Goal: Task Accomplishment & Management: Manage account settings

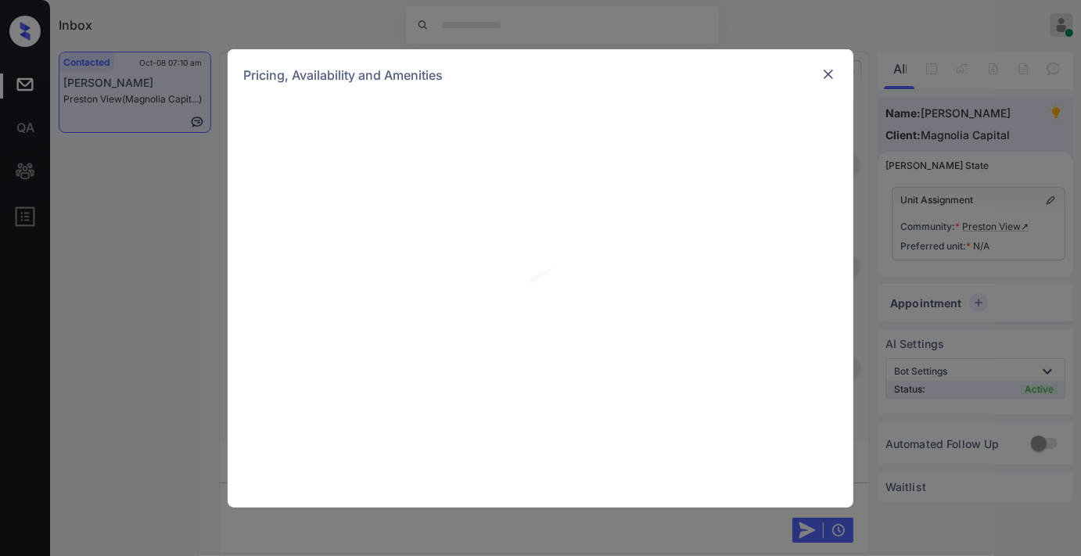
scroll to position [956, 0]
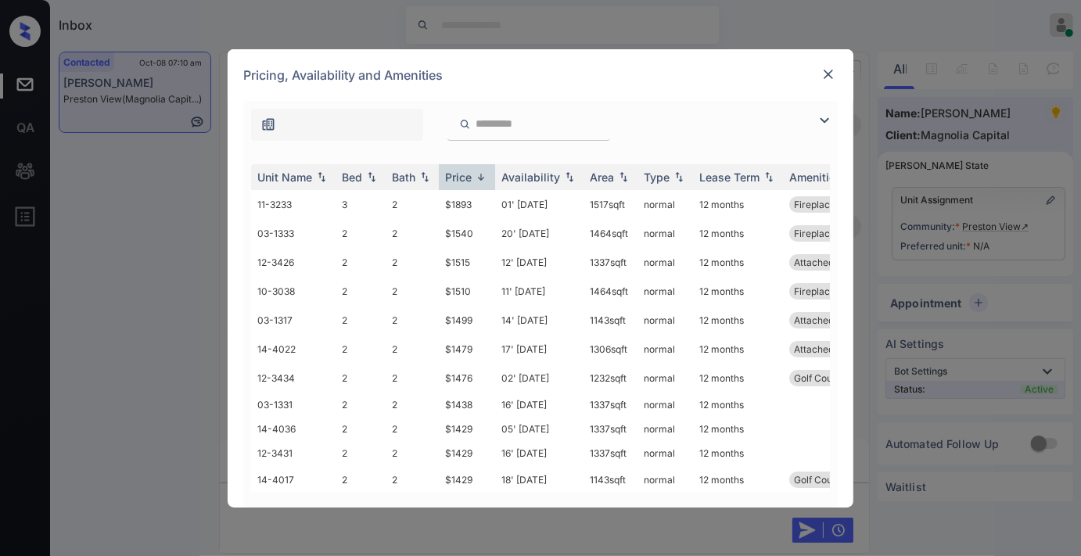
click at [459, 171] on div "Price" at bounding box center [458, 177] width 27 height 13
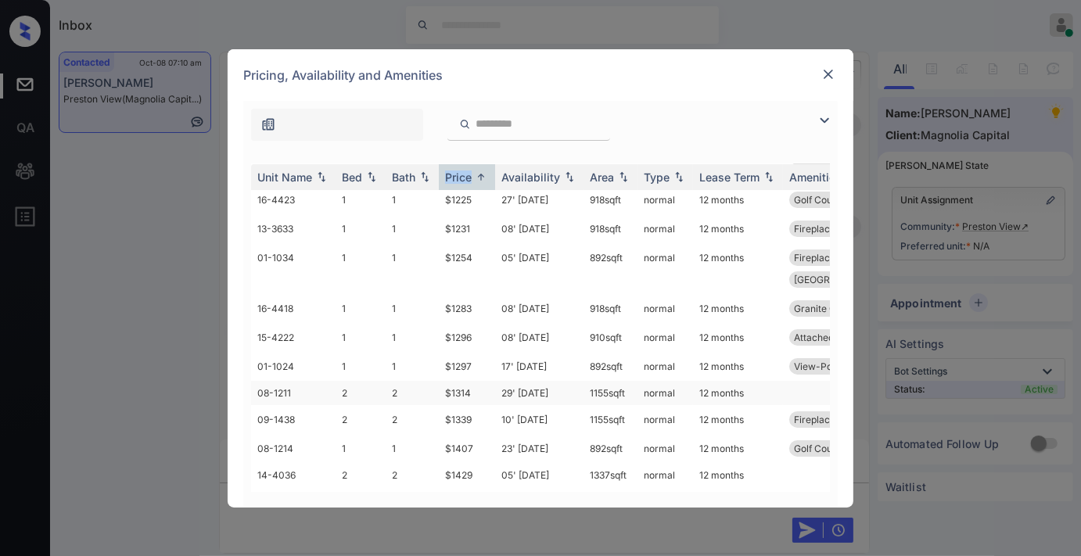
scroll to position [87, 0]
click at [495, 381] on td "29' Nov 25" at bounding box center [539, 393] width 88 height 24
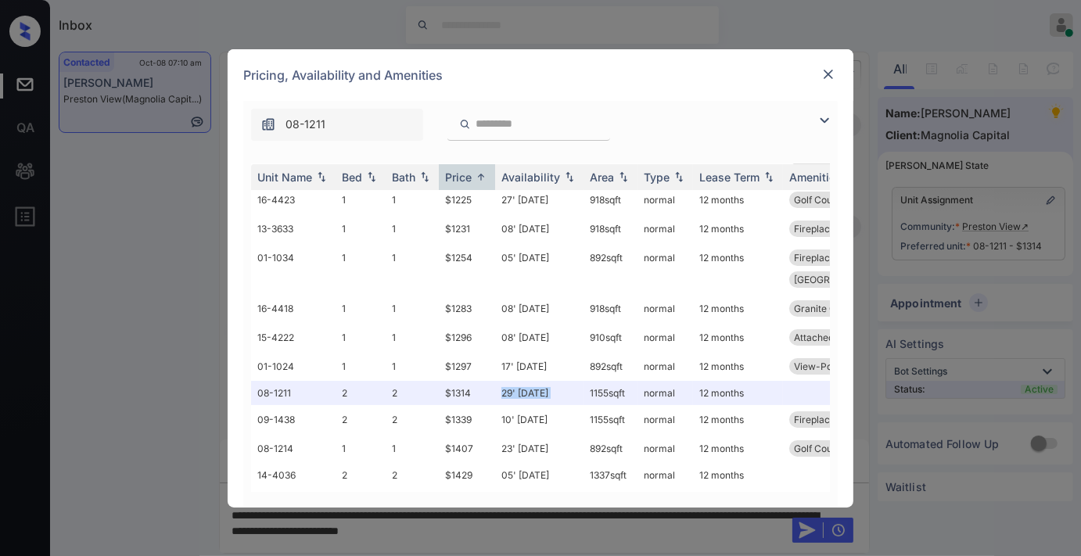
click at [825, 73] on img at bounding box center [829, 75] width 16 height 16
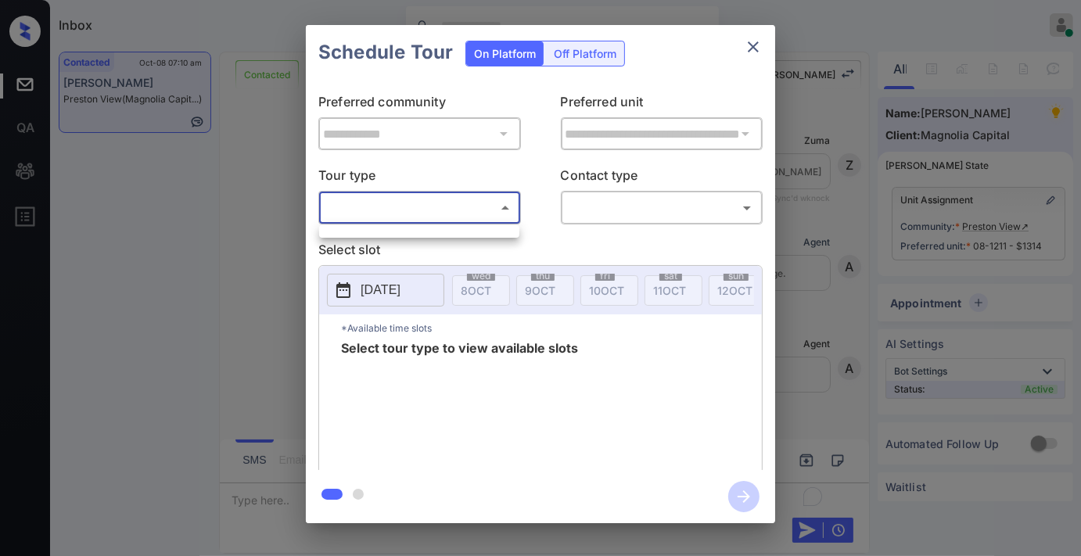
scroll to position [5602, 0]
click at [763, 40] on div at bounding box center [540, 278] width 1081 height 556
click at [756, 42] on icon "close" at bounding box center [753, 47] width 19 height 19
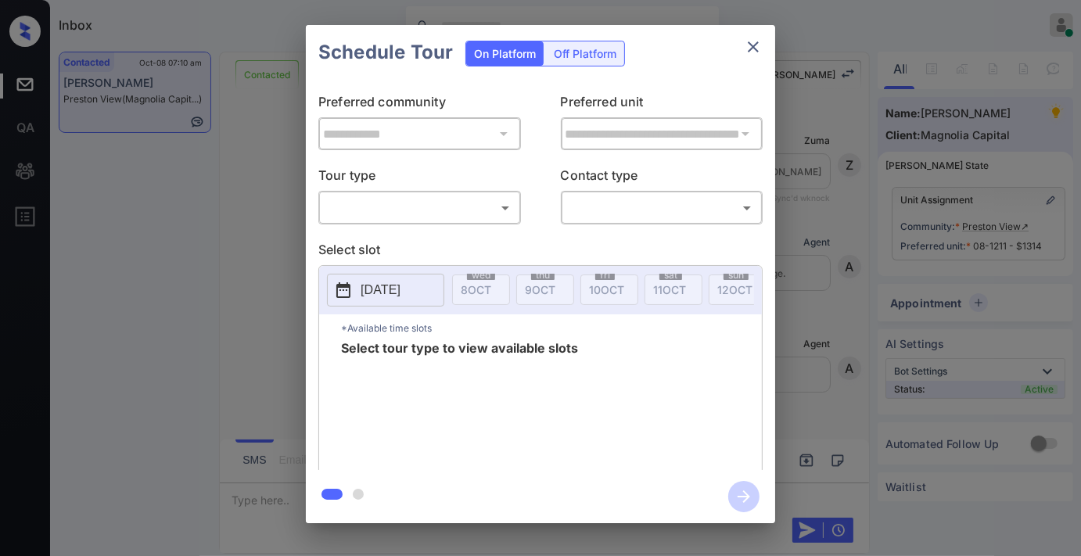
scroll to position [5341, 0]
click at [451, 170] on p "Tour type" at bounding box center [419, 178] width 203 height 25
click at [451, 198] on body "Inbox [PERSON_NAME] Online Set yourself offline Set yourself on break Profile S…" at bounding box center [540, 278] width 1081 height 556
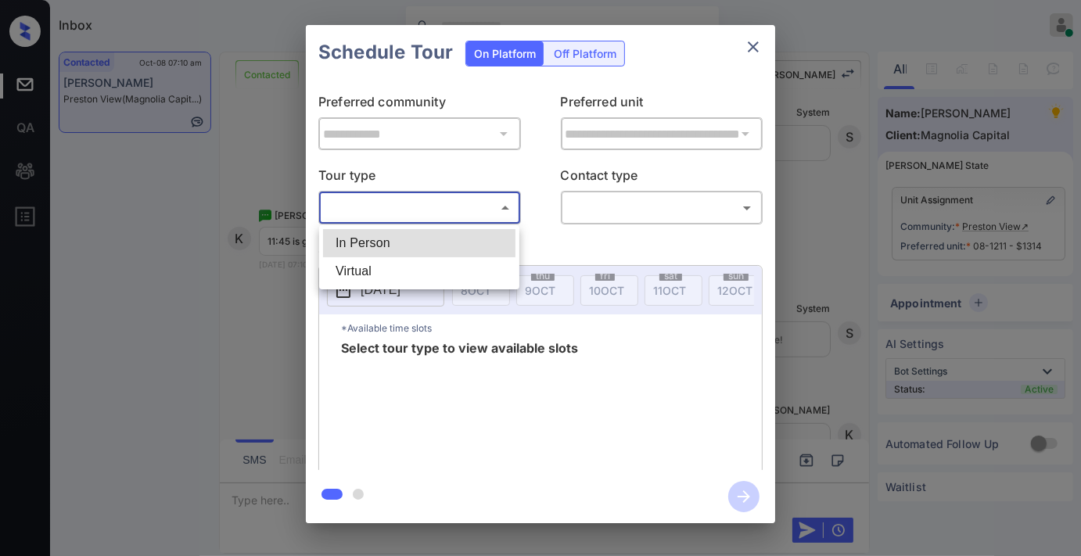
click at [444, 264] on li "Virtual" at bounding box center [419, 271] width 192 height 28
type input "*******"
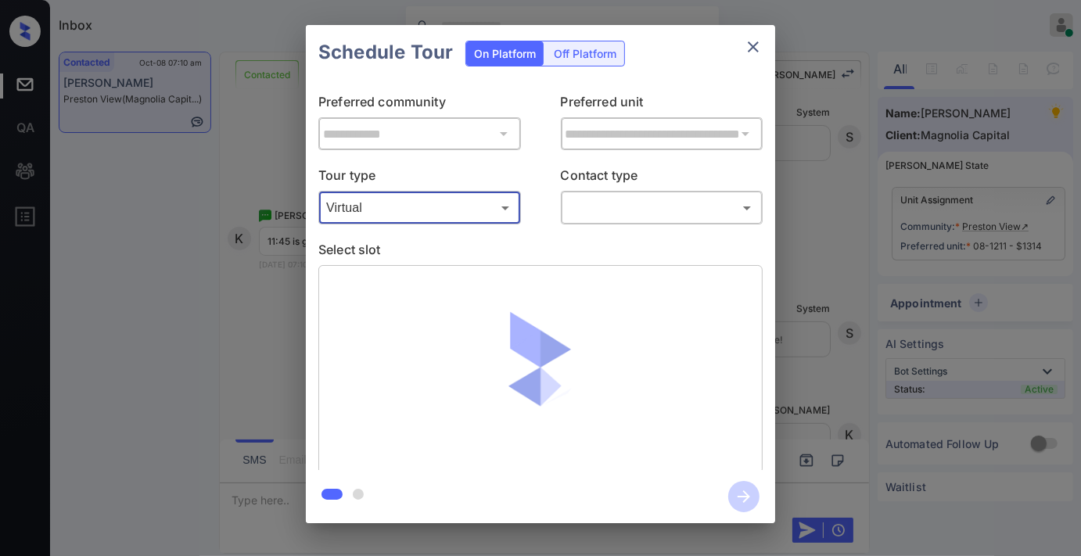
click at [634, 214] on body "Inbox Samantha Soliven Online Set yourself offline Set yourself on break Profil…" at bounding box center [540, 278] width 1081 height 556
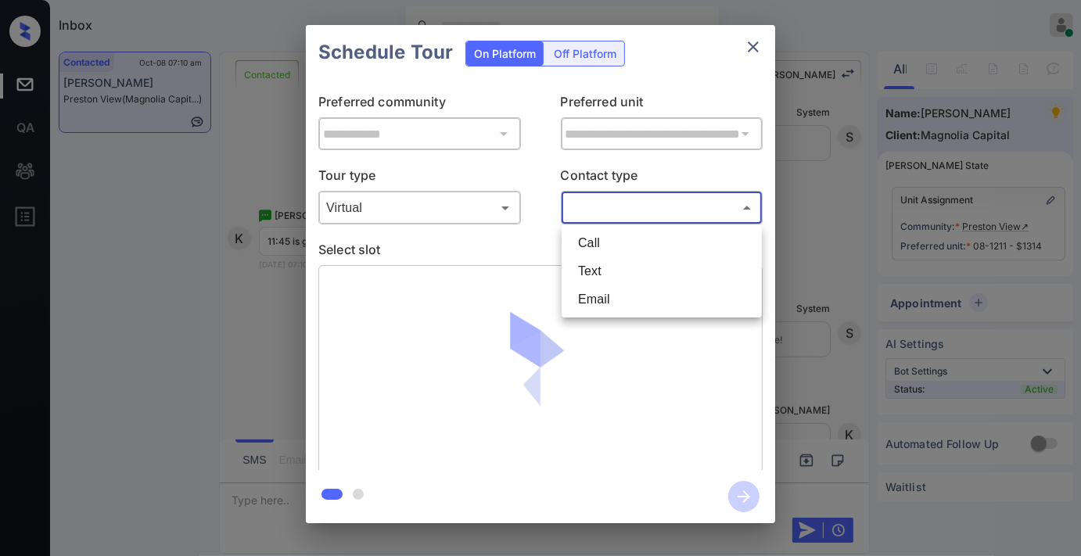
click at [635, 214] on div at bounding box center [540, 278] width 1081 height 556
click at [643, 216] on body "Inbox Samantha Soliven Online Set yourself offline Set yourself on break Profil…" at bounding box center [540, 278] width 1081 height 556
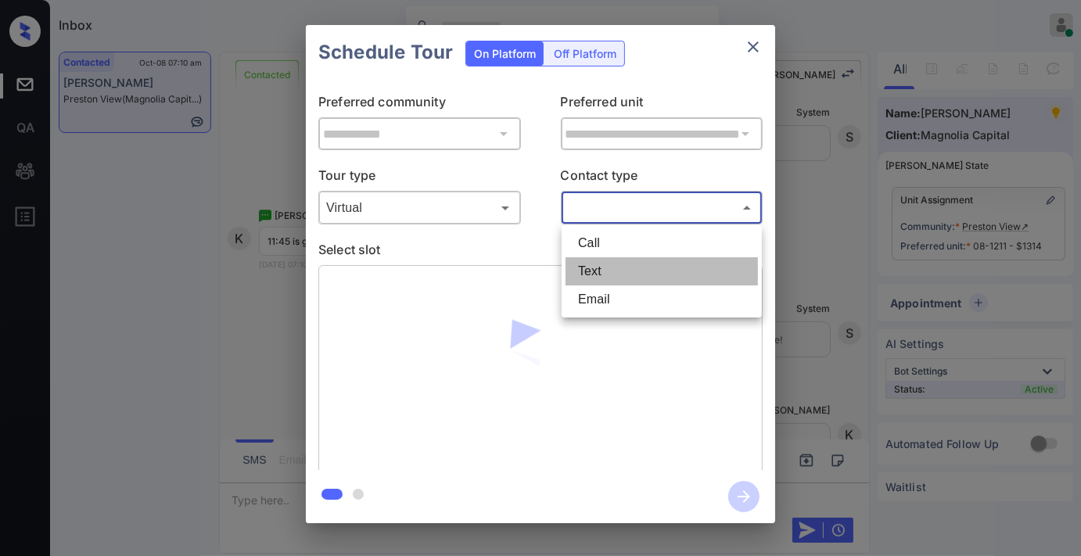
click at [638, 262] on li "Text" at bounding box center [662, 271] width 192 height 28
type input "****"
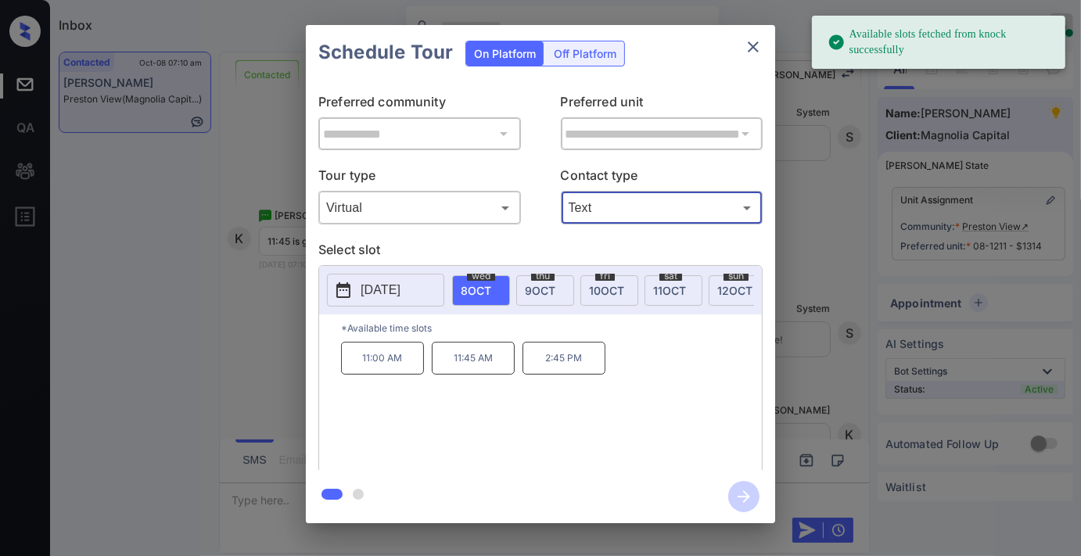
click at [493, 356] on p "11:45 AM" at bounding box center [473, 358] width 83 height 33
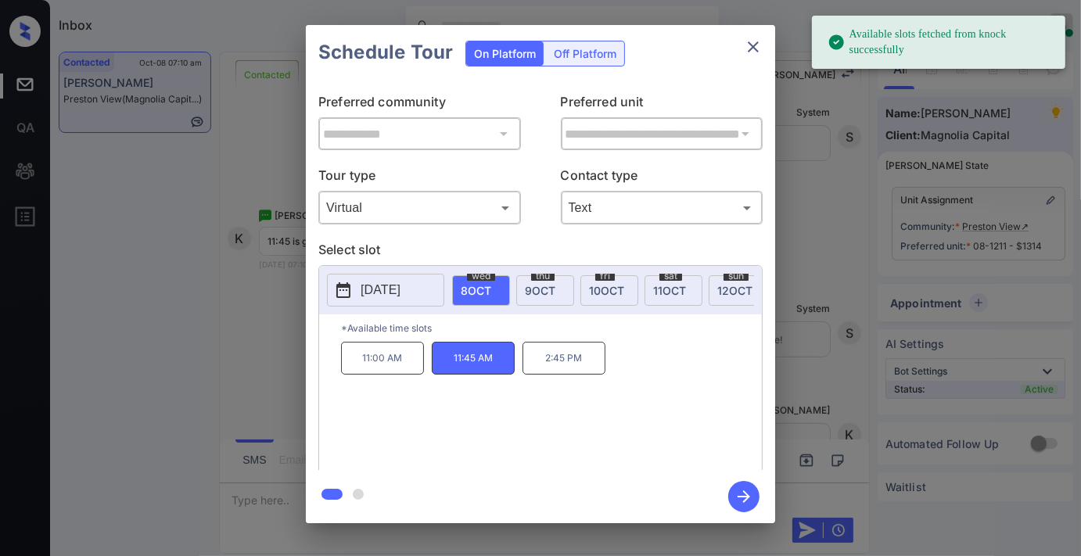
click at [739, 491] on icon "button" at bounding box center [743, 496] width 31 height 31
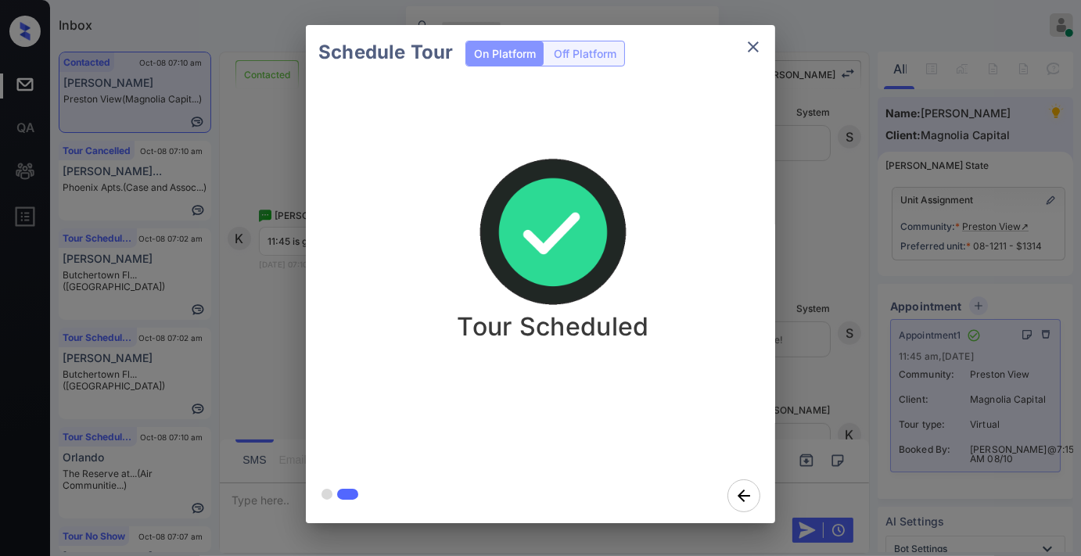
click at [767, 44] on button "close" at bounding box center [753, 46] width 31 height 31
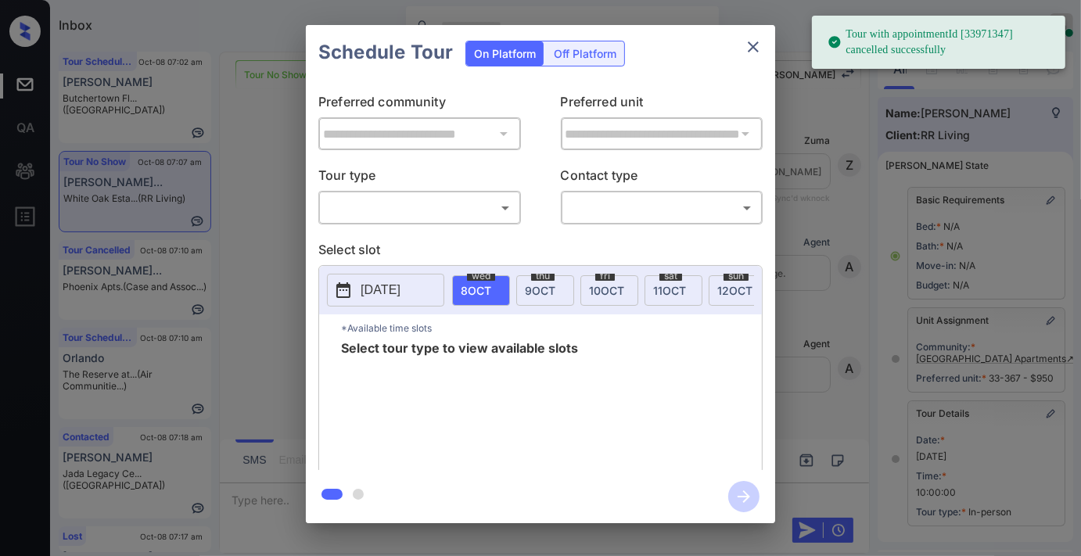
scroll to position [229, 0]
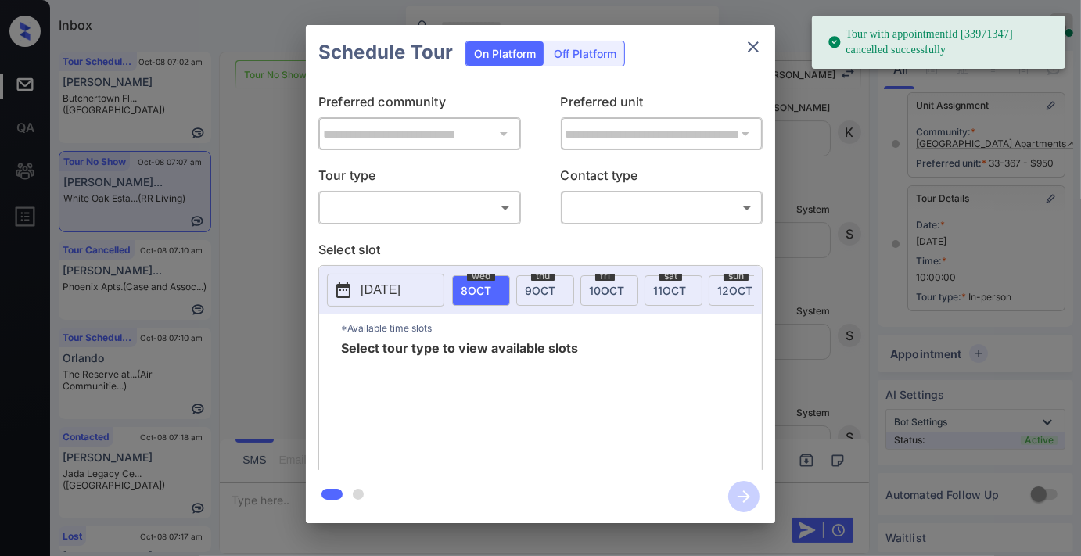
click at [496, 207] on body "Tour with appointmentId [33971347] cancelled successfully Inbox Samantha Solive…" at bounding box center [540, 278] width 1081 height 556
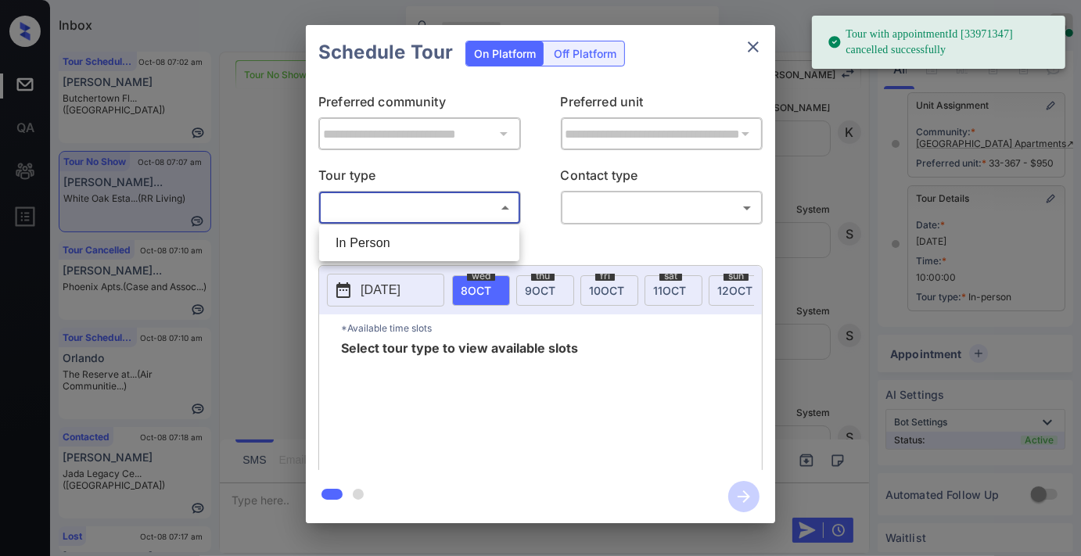
click at [483, 247] on li "In Person" at bounding box center [419, 243] width 192 height 28
type input "********"
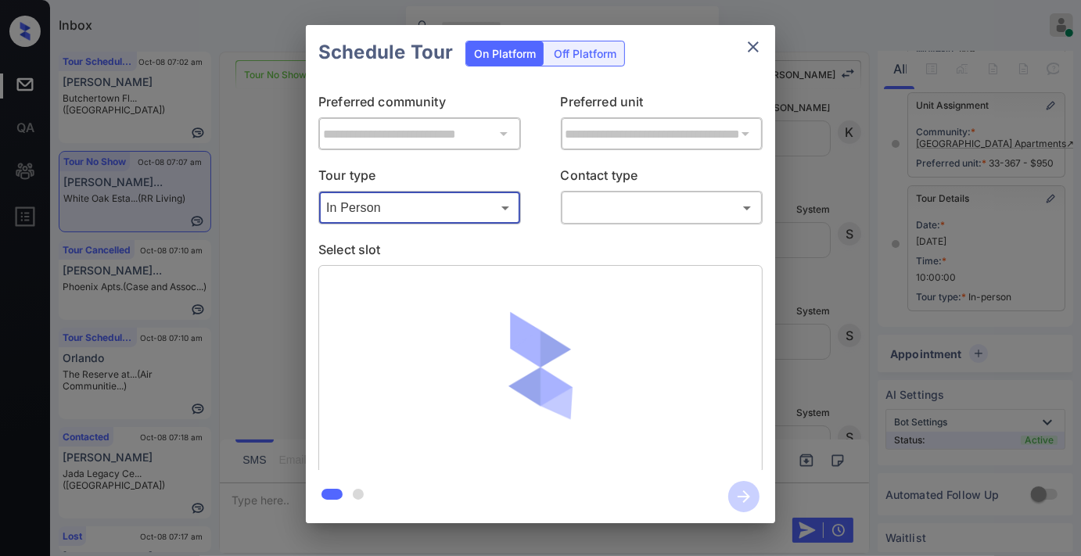
click at [616, 210] on body "Tour with appointmentId [33971347] cancelled successfully Inbox Samantha Solive…" at bounding box center [540, 278] width 1081 height 556
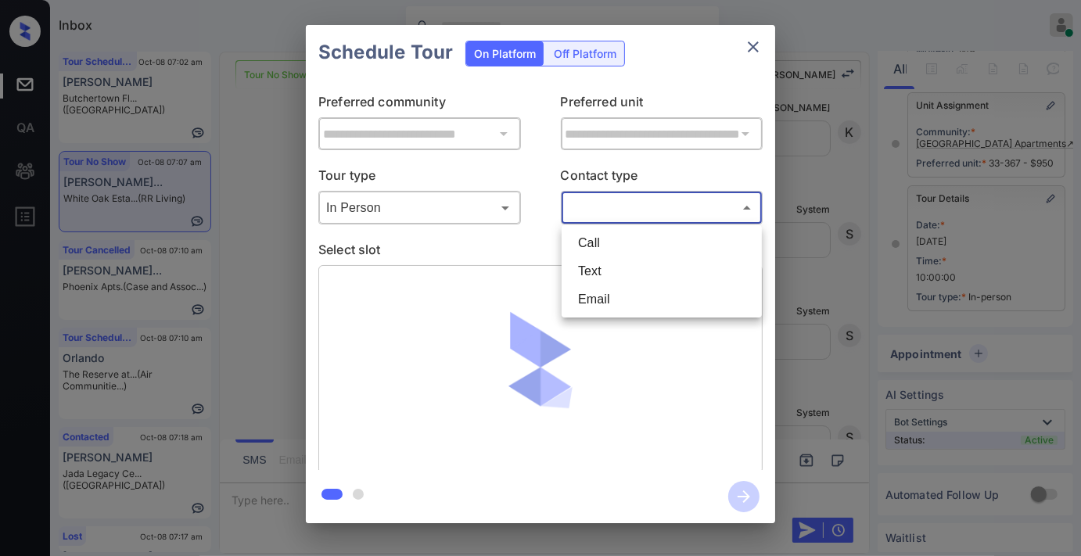
click at [616, 269] on li "Text" at bounding box center [662, 271] width 192 height 28
type input "****"
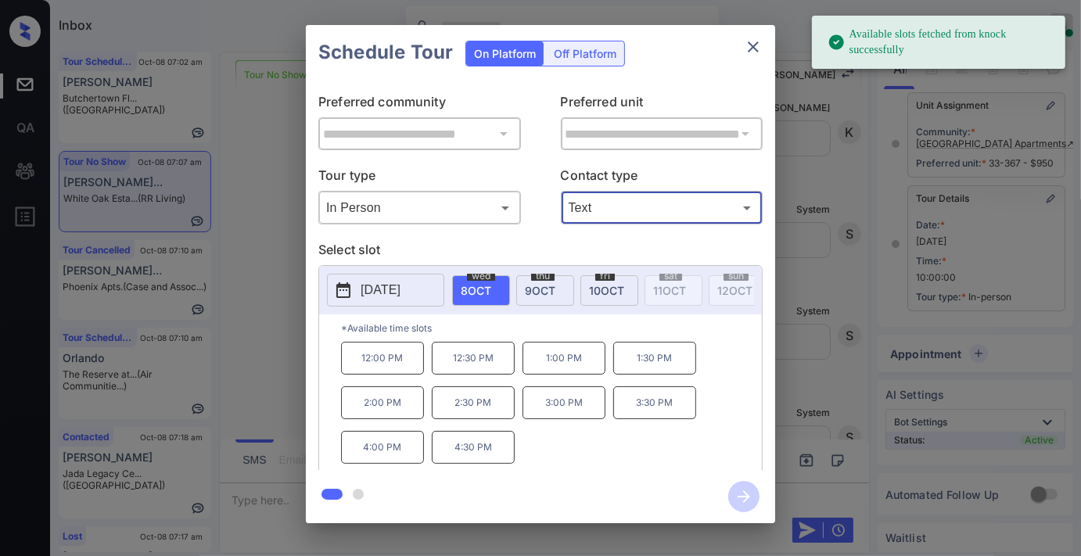
click at [381, 286] on p "[DATE]" at bounding box center [381, 290] width 40 height 19
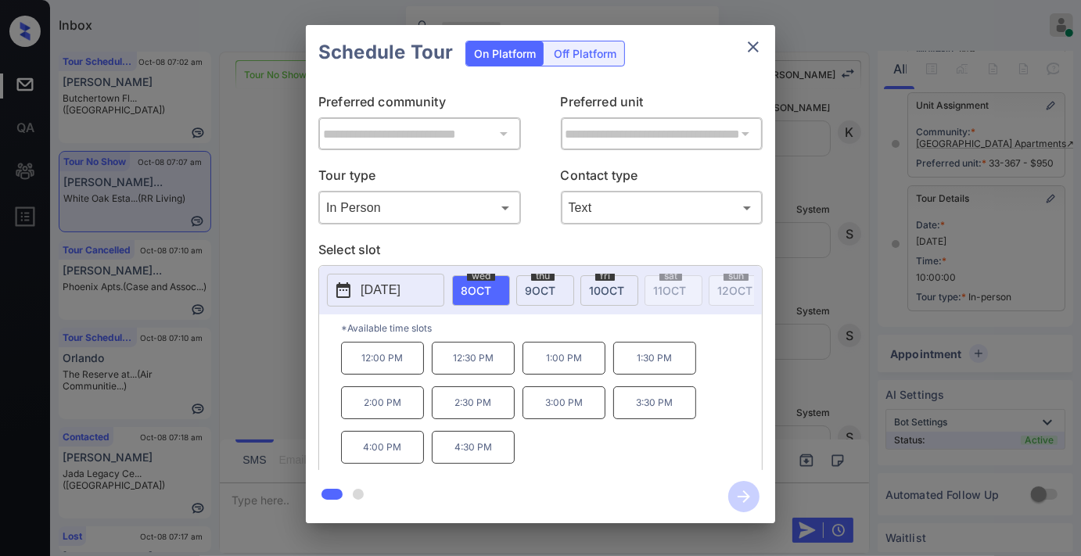
click at [544, 295] on span "9 OCT" at bounding box center [540, 290] width 31 height 13
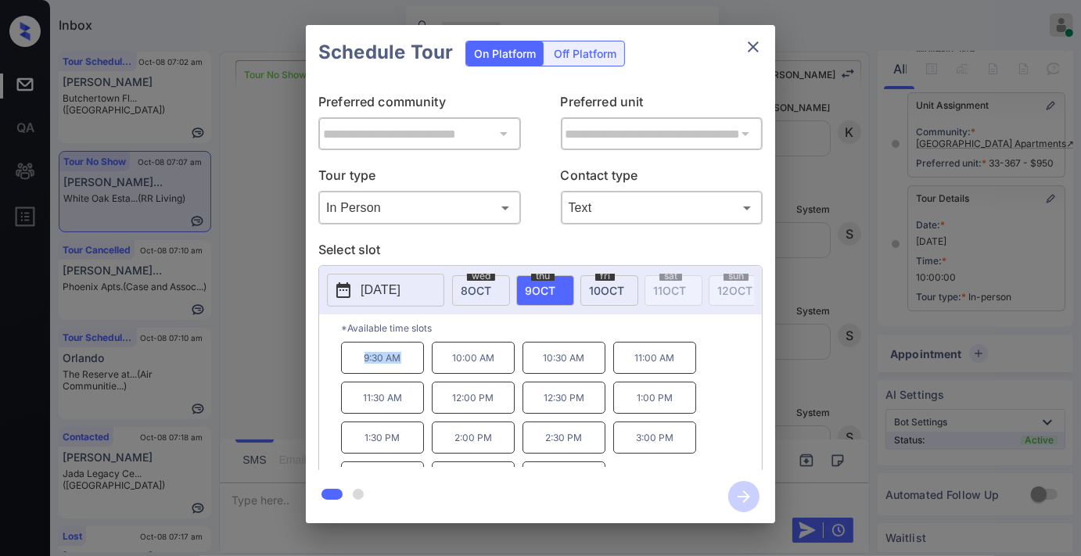
drag, startPoint x: 419, startPoint y: 368, endPoint x: 347, endPoint y: 368, distance: 72.8
click at [342, 368] on p "9:30 AM" at bounding box center [382, 358] width 83 height 32
copy p "9:30 AM"
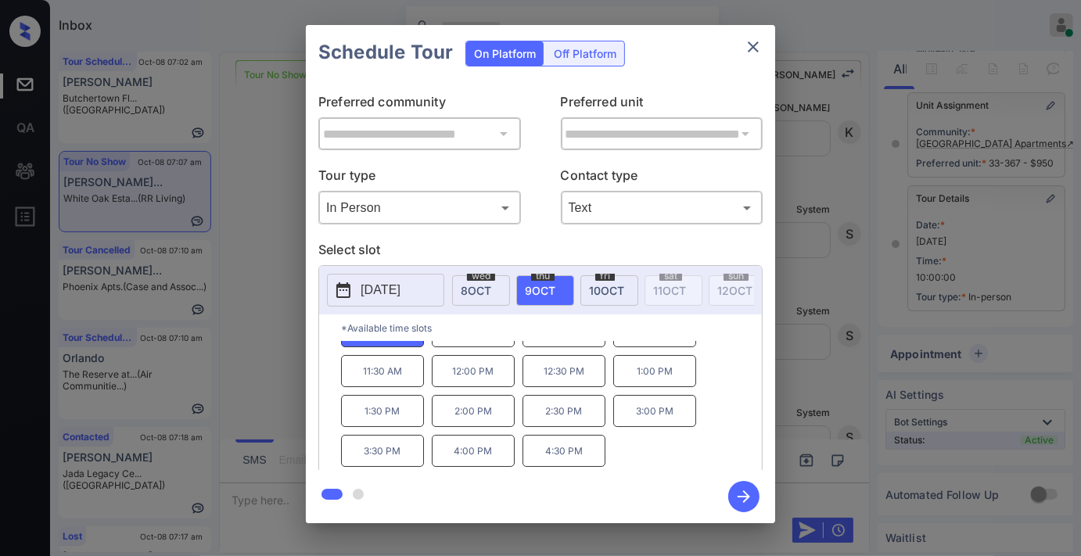
click at [757, 50] on icon "close" at bounding box center [753, 46] width 11 height 11
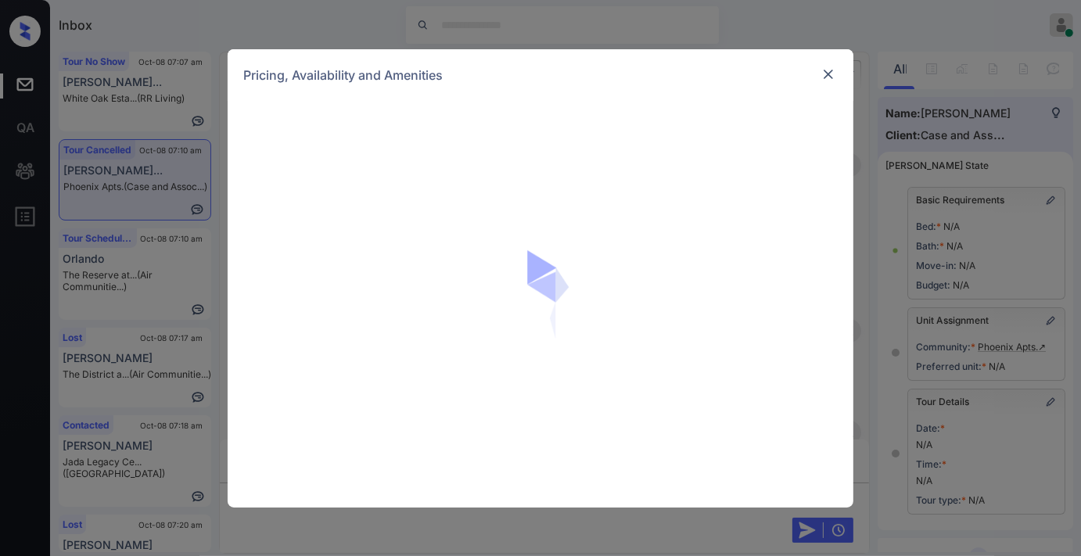
scroll to position [52, 0]
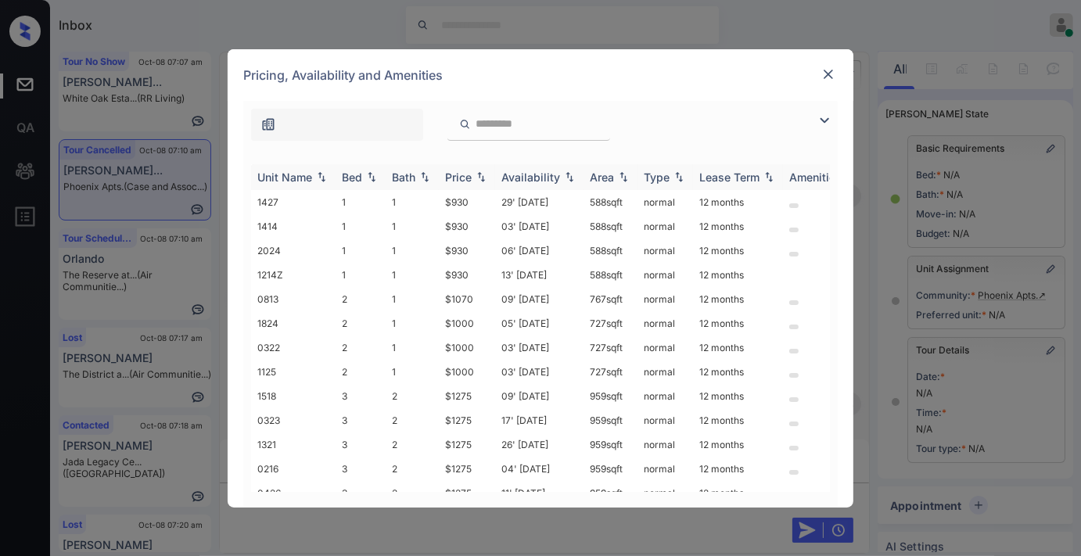
click at [470, 171] on div "Price" at bounding box center [458, 177] width 27 height 13
click at [485, 296] on td "$1000" at bounding box center [467, 299] width 56 height 24
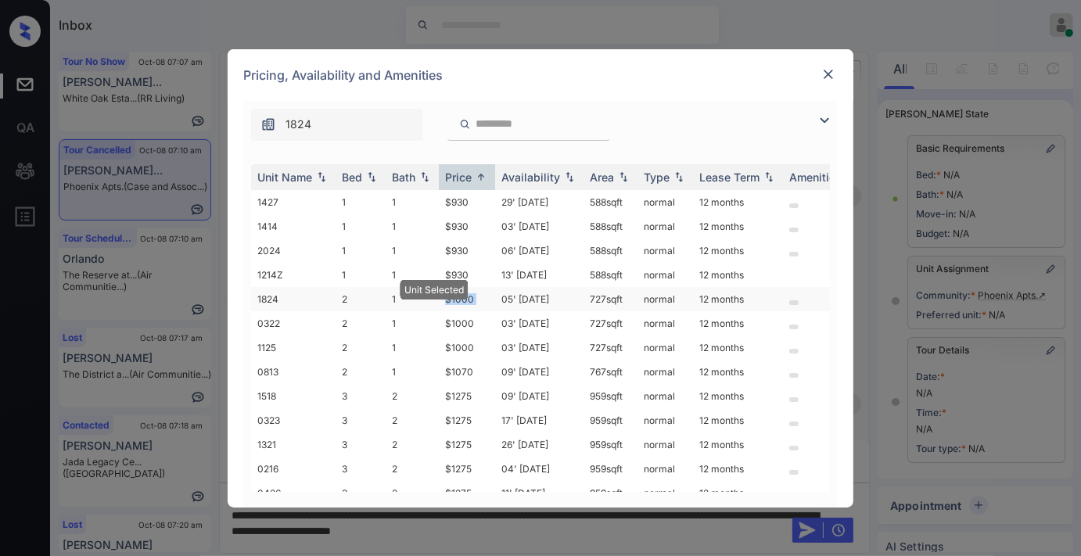
click at [485, 296] on td "$1000" at bounding box center [467, 299] width 56 height 24
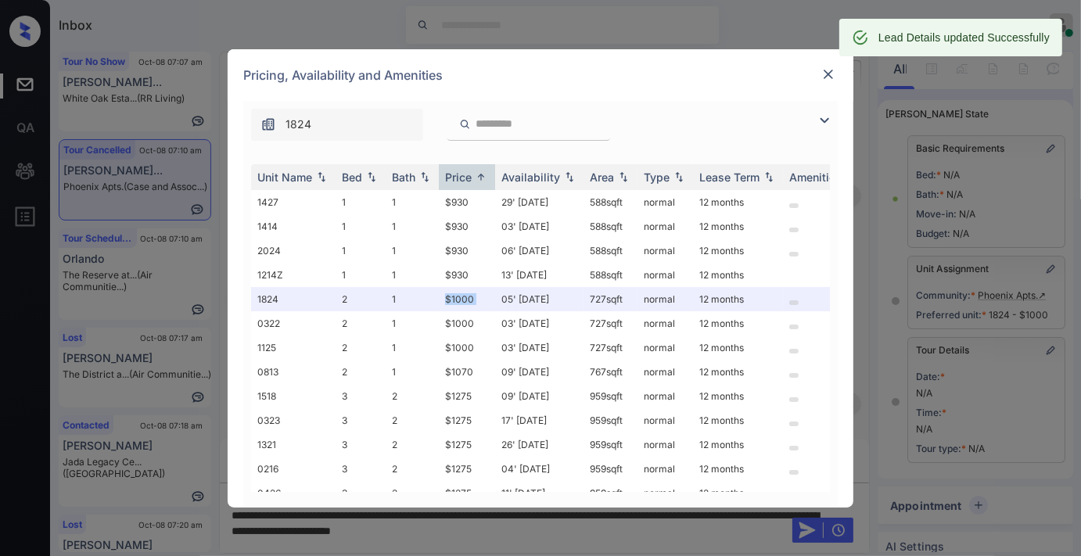
click at [824, 74] on img at bounding box center [829, 75] width 16 height 16
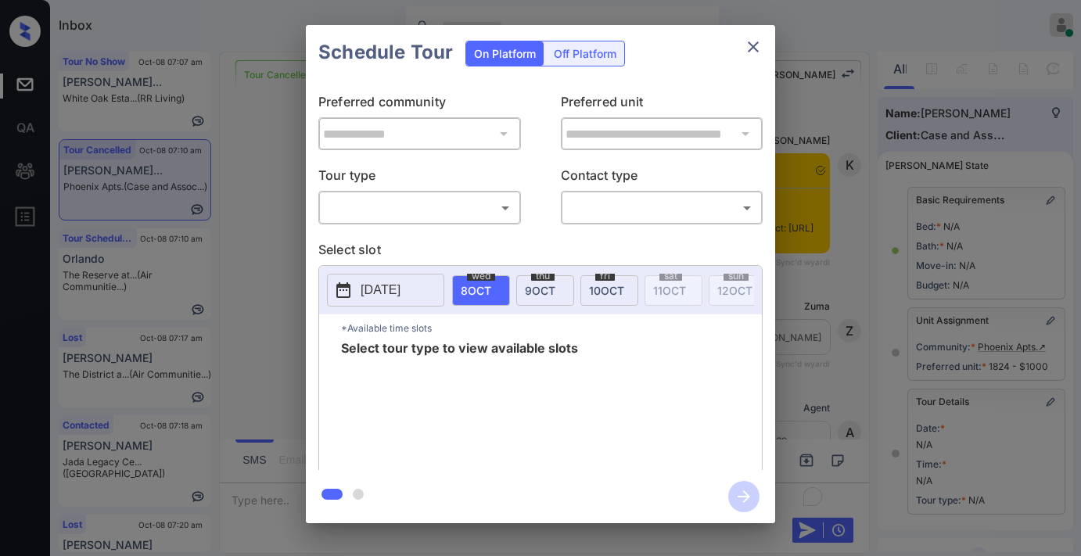
click at [448, 200] on body "Inbox [PERSON_NAME] Online Set yourself offline Set yourself on break Profile S…" at bounding box center [540, 278] width 1081 height 556
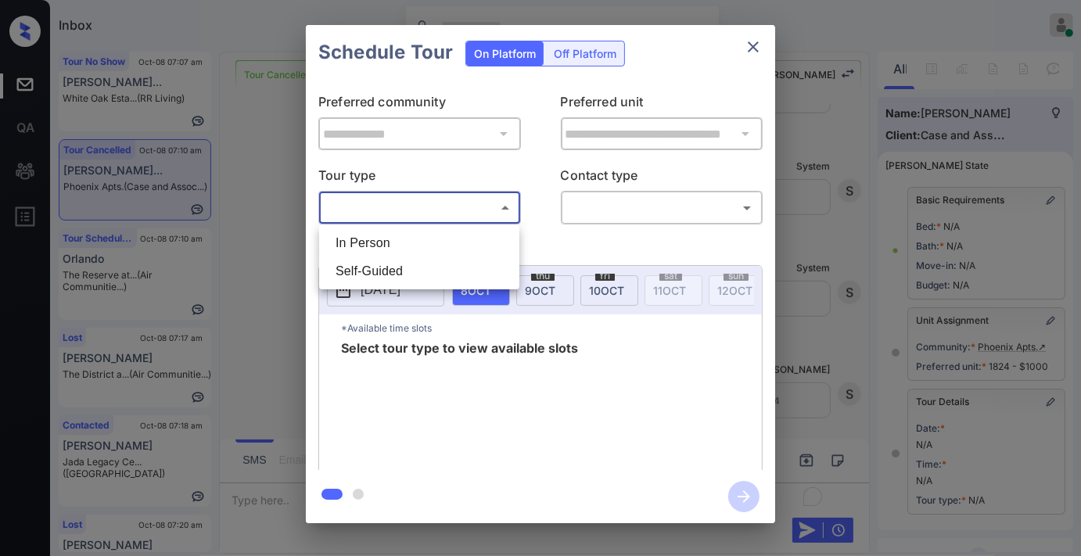
scroll to position [217, 0]
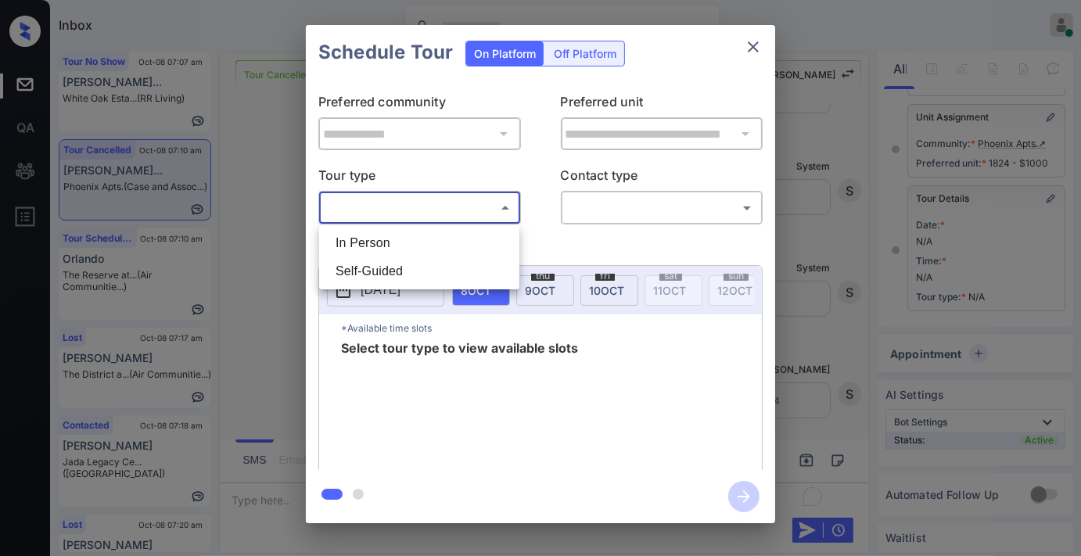
click at [448, 230] on li "In Person" at bounding box center [419, 243] width 192 height 28
type input "********"
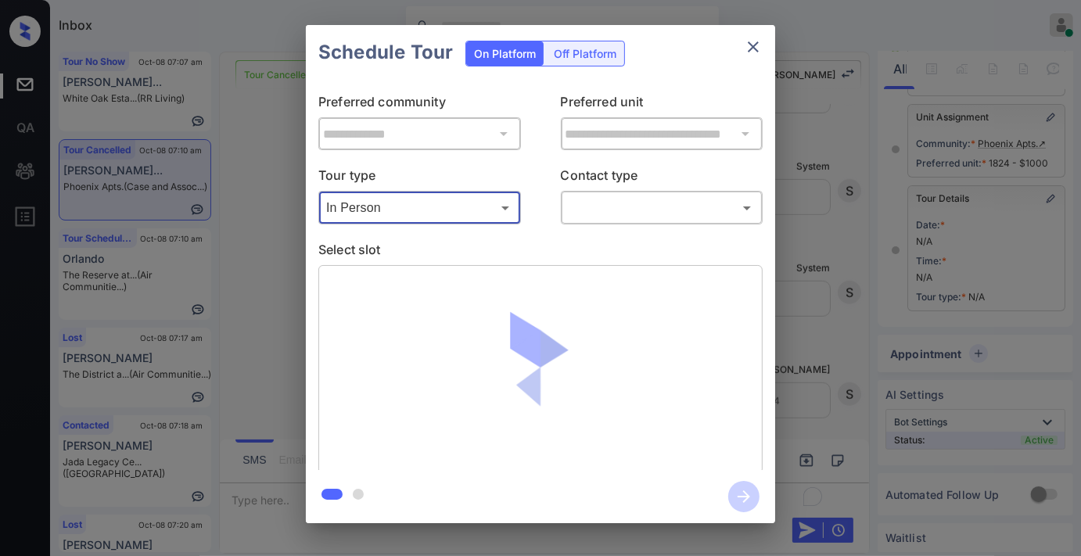
click at [655, 200] on body "Inbox [PERSON_NAME] Online Set yourself offline Set yourself on break Profile S…" at bounding box center [540, 278] width 1081 height 556
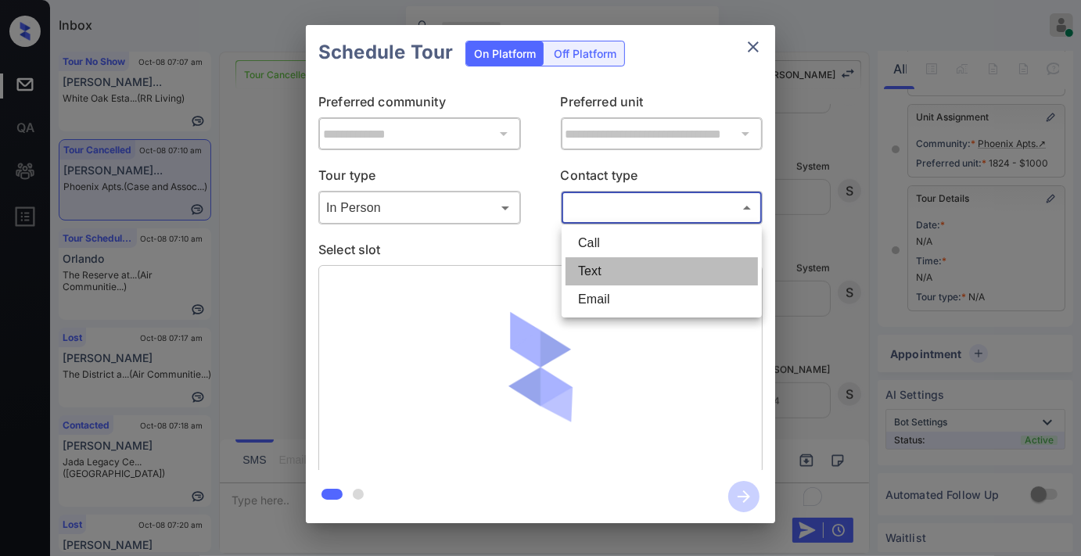
click at [631, 275] on li "Text" at bounding box center [662, 271] width 192 height 28
type input "****"
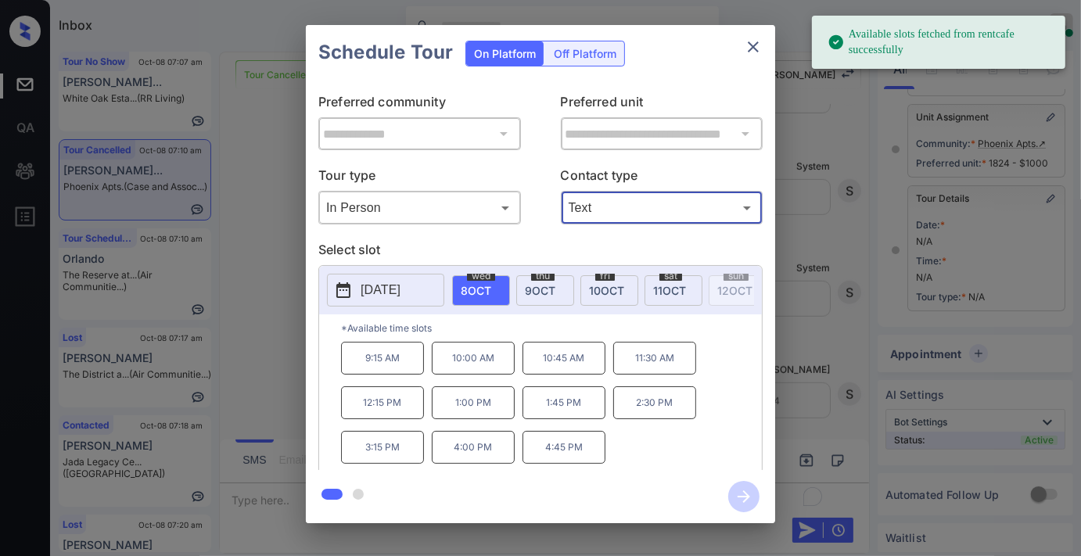
click at [380, 362] on p "9:15 AM" at bounding box center [382, 358] width 83 height 33
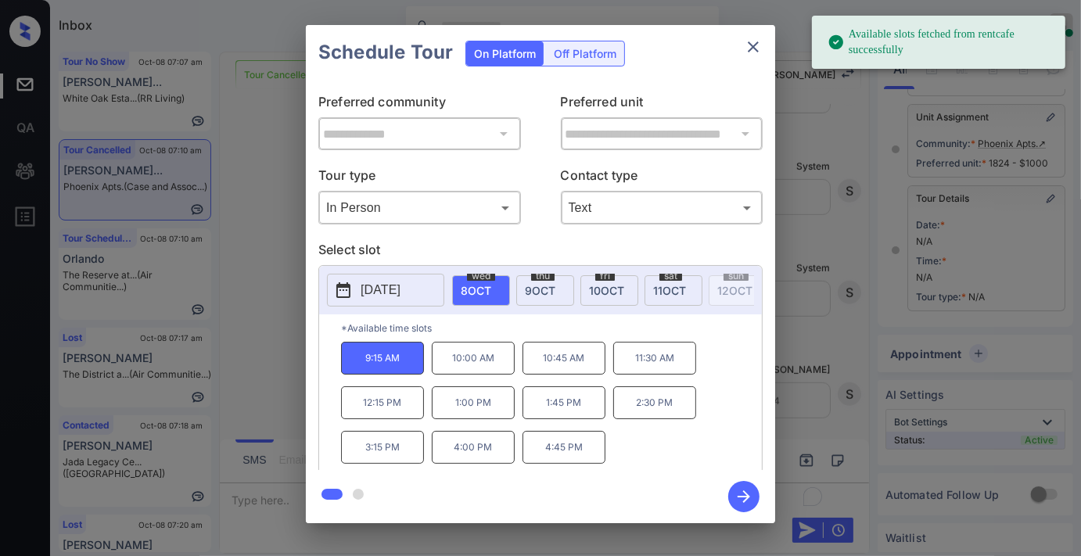
click at [759, 498] on icon "button" at bounding box center [743, 496] width 31 height 31
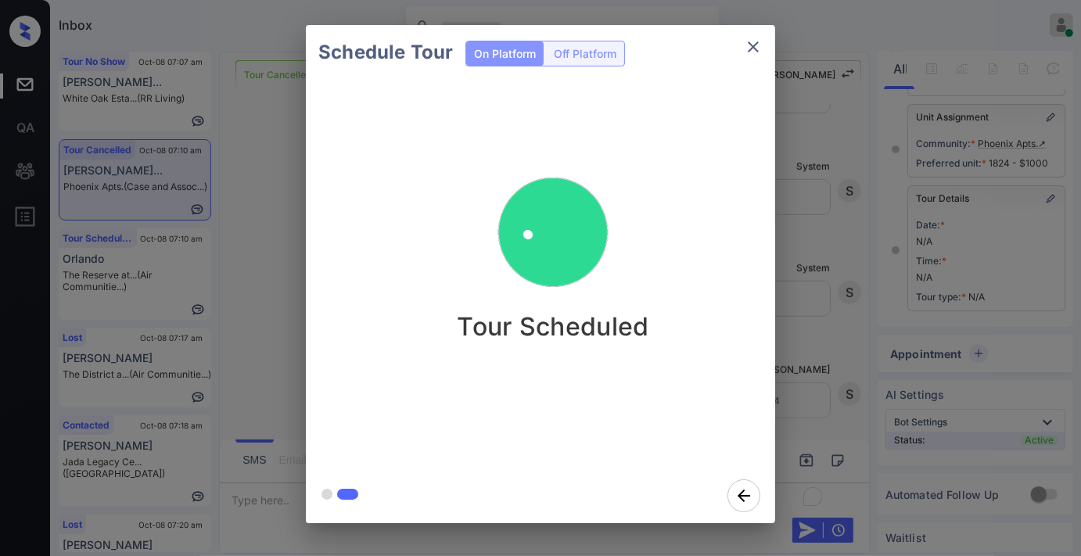
click at [536, 255] on img at bounding box center [553, 233] width 156 height 156
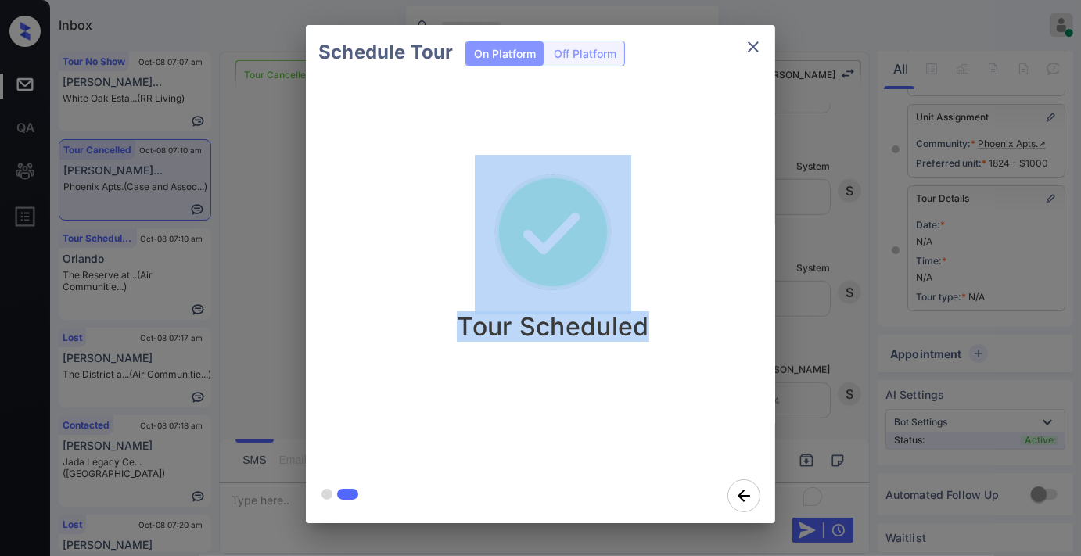
drag, startPoint x: 696, startPoint y: 311, endPoint x: 451, endPoint y: 183, distance: 276.8
click at [451, 183] on div "Tour Scheduled" at bounding box center [552, 248] width 469 height 187
click at [716, 201] on div "Tour Scheduled" at bounding box center [552, 248] width 469 height 187
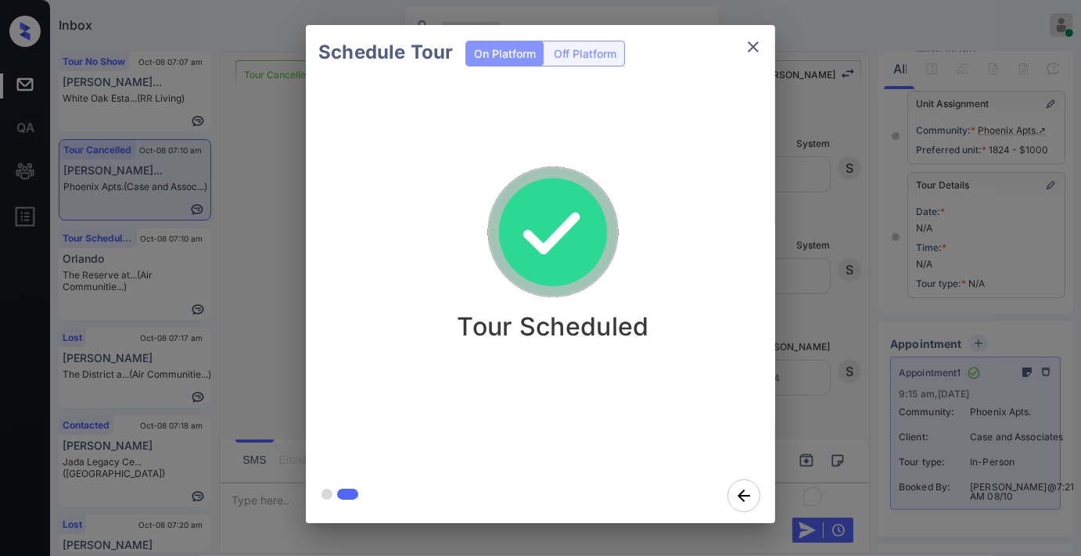
click at [749, 48] on icon "close" at bounding box center [753, 47] width 19 height 19
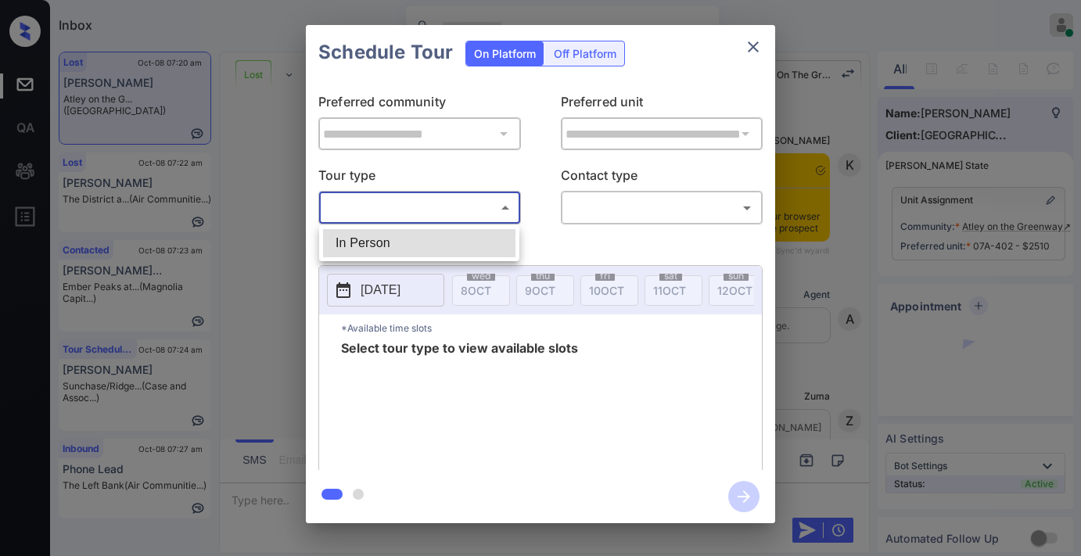
click at [481, 232] on li "In Person" at bounding box center [419, 243] width 192 height 28
type input "********"
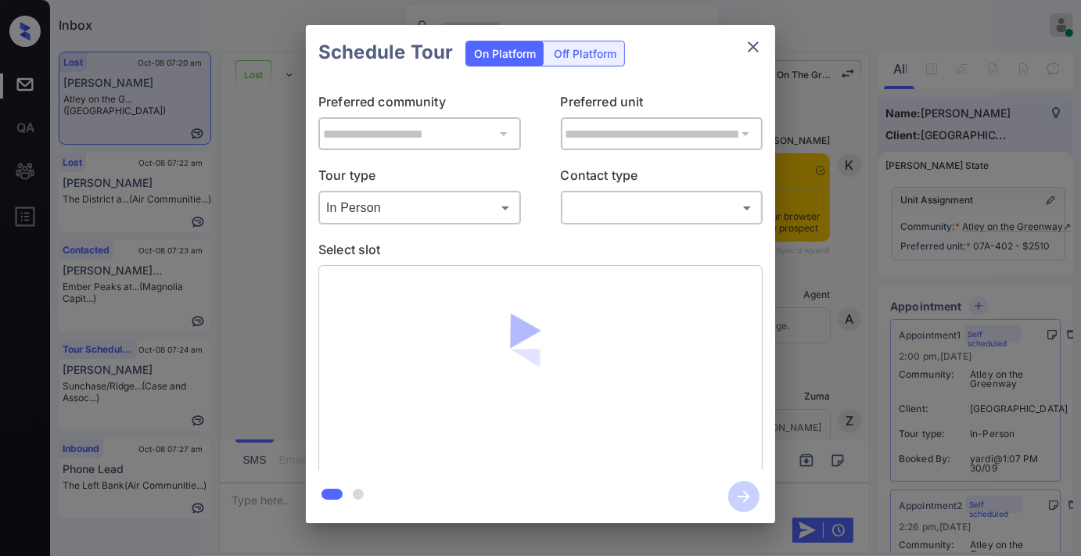
scroll to position [7342, 0]
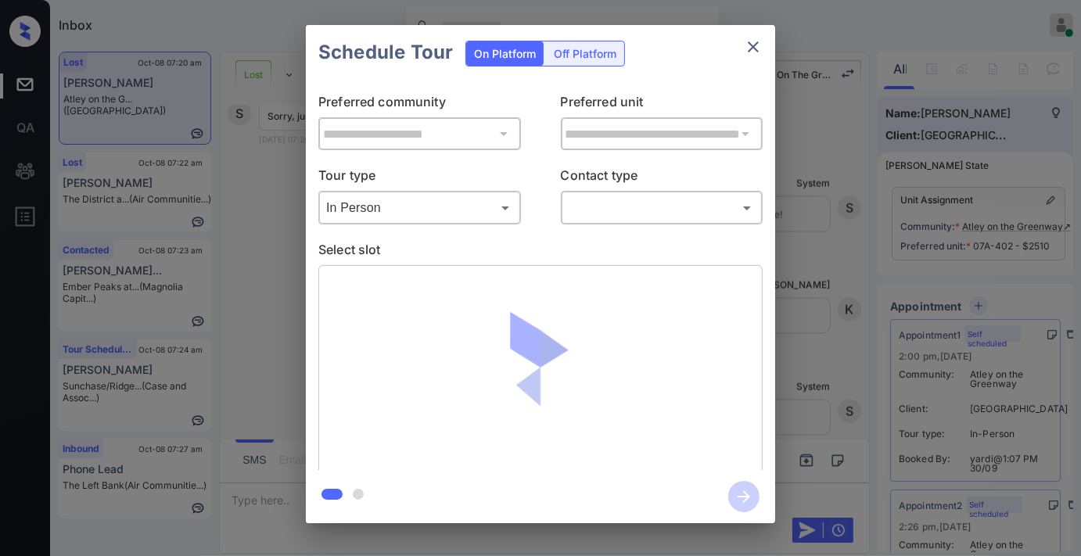
click at [619, 209] on body "Inbox [PERSON_NAME] Online Set yourself offline Set yourself on break Profile S…" at bounding box center [540, 278] width 1081 height 556
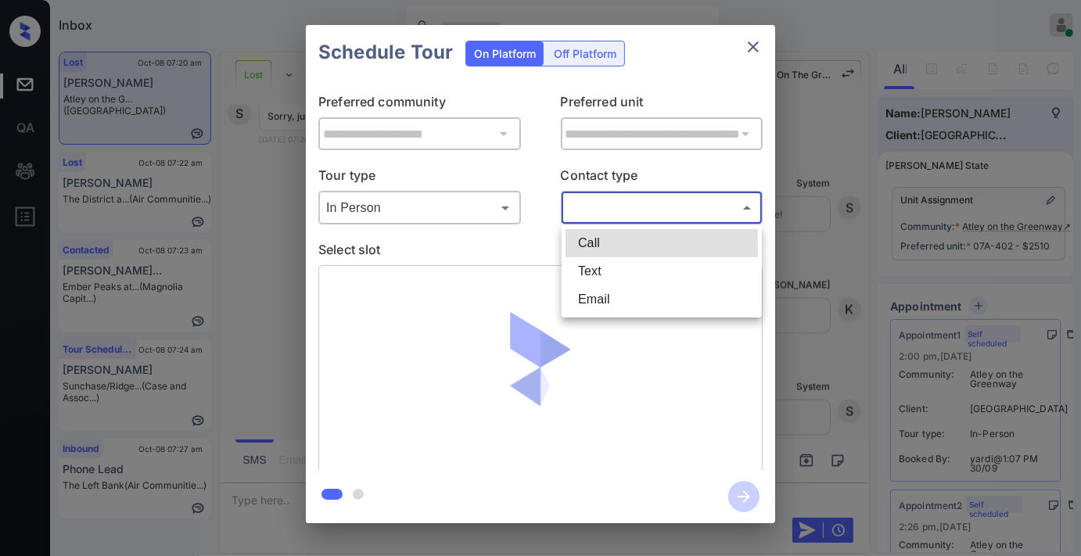
click at [640, 279] on li "Text" at bounding box center [662, 271] width 192 height 28
type input "****"
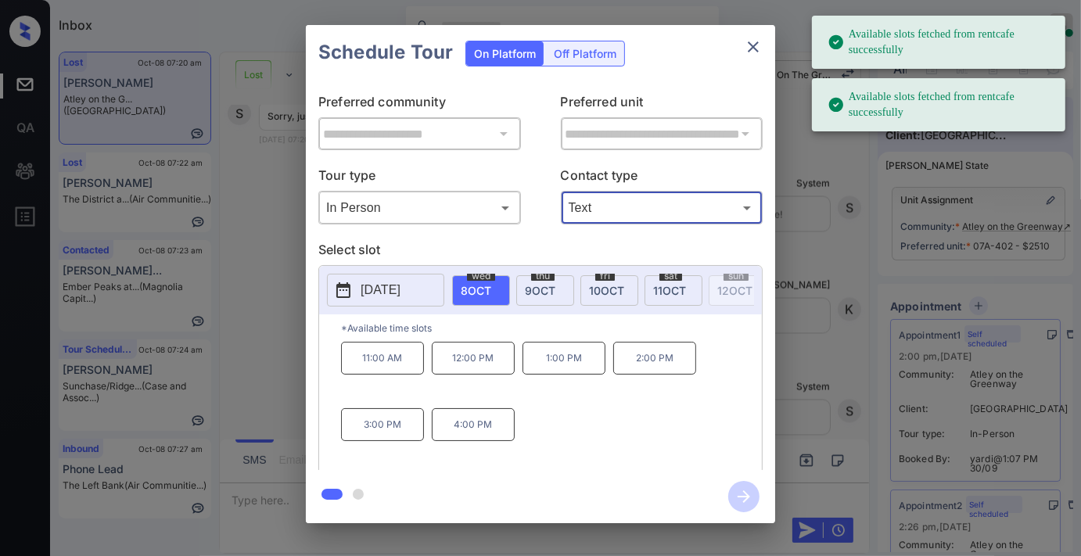
click at [679, 286] on span "[DATE]" at bounding box center [669, 290] width 33 height 13
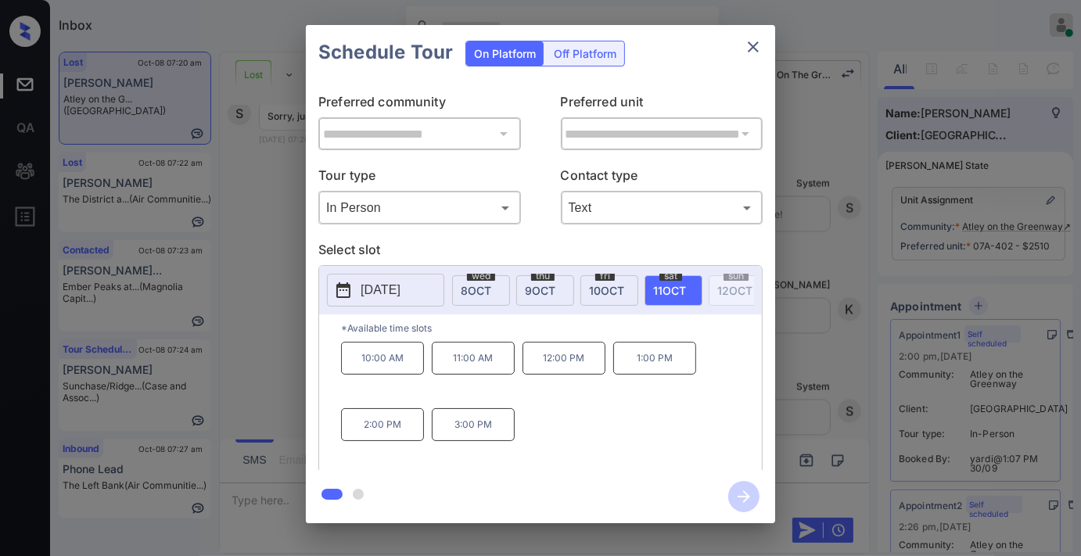
click at [462, 366] on p "11:00 AM" at bounding box center [473, 358] width 83 height 33
click at [739, 503] on icon "button" at bounding box center [743, 496] width 31 height 31
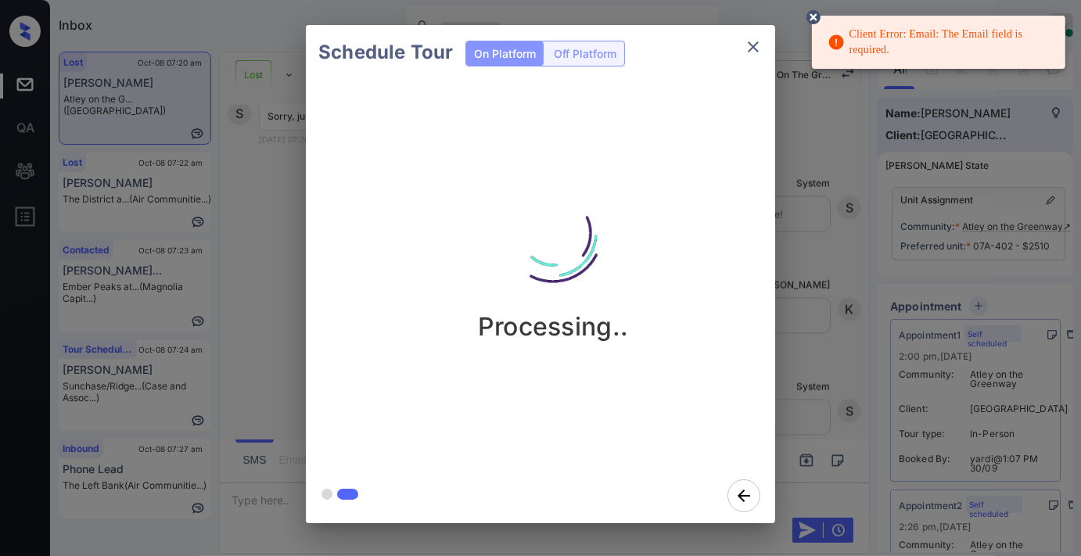
click at [807, 17] on icon at bounding box center [814, 17] width 14 height 14
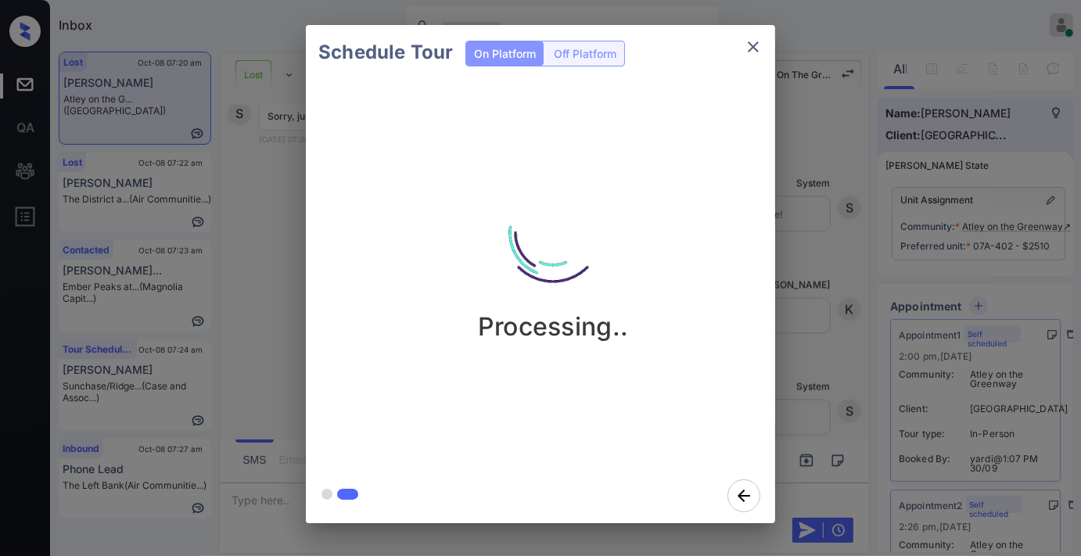
click at [753, 41] on icon "close" at bounding box center [753, 47] width 19 height 19
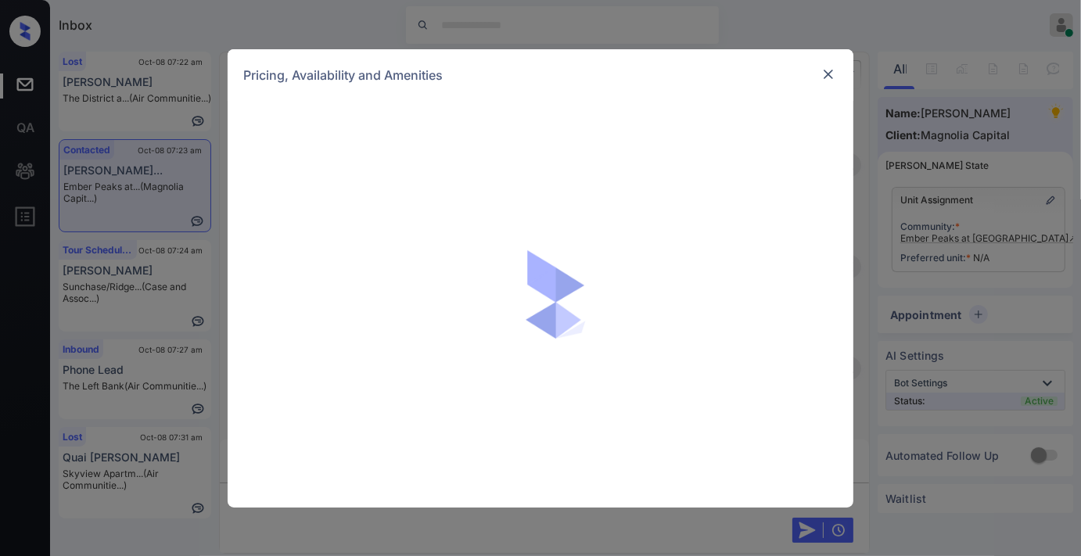
scroll to position [446, 0]
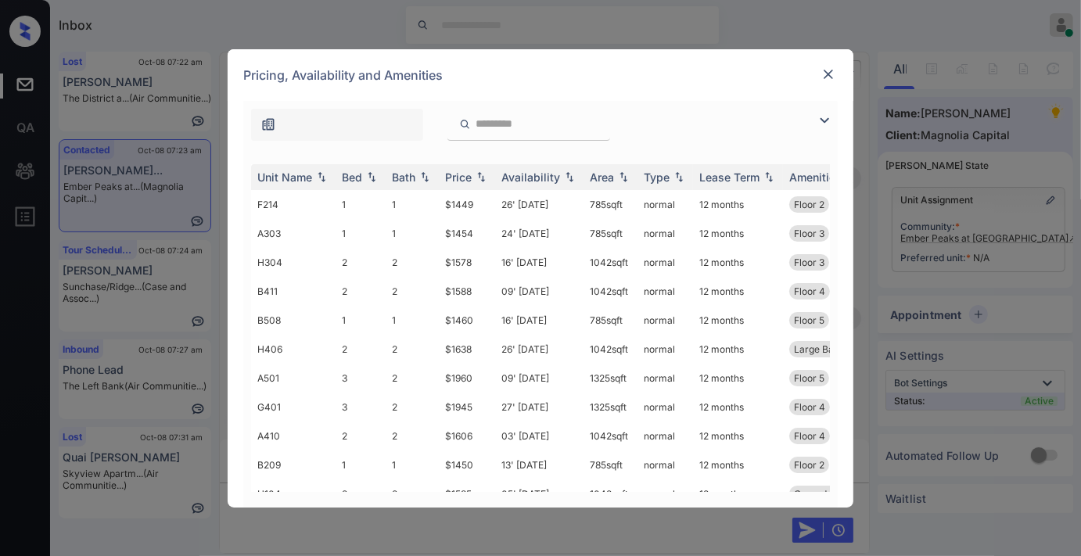
click at [479, 176] on img at bounding box center [481, 176] width 16 height 11
click at [479, 176] on img at bounding box center [481, 177] width 16 height 12
click at [821, 117] on img at bounding box center [824, 120] width 19 height 19
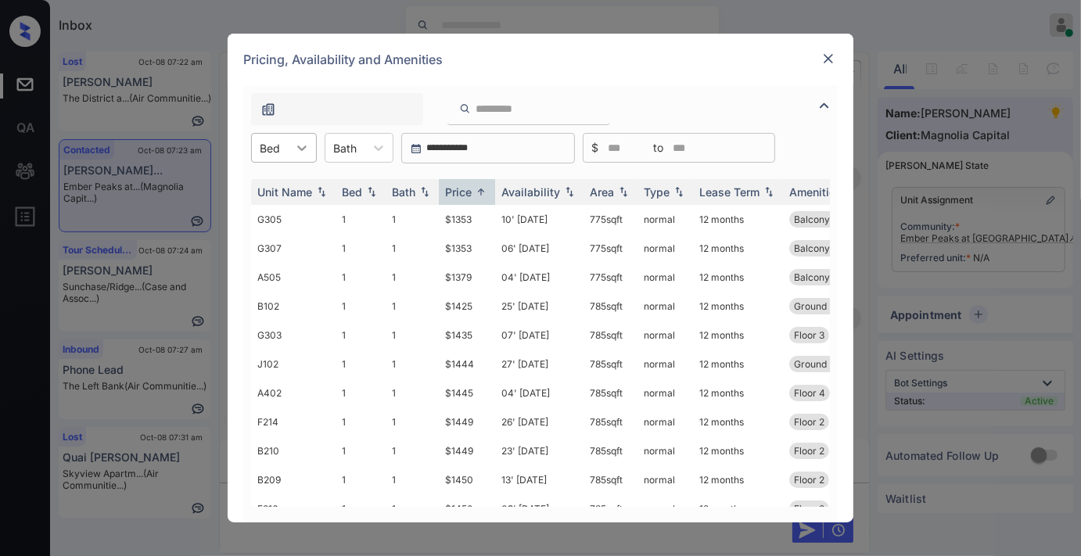
click at [289, 143] on div at bounding box center [302, 148] width 28 height 28
click at [291, 208] on div "2" at bounding box center [284, 214] width 66 height 28
drag, startPoint x: 479, startPoint y: 217, endPoint x: 433, endPoint y: 217, distance: 45.4
click at [433, 217] on tr "B204 2 2 $1548 07' Dec 25 1042 sqft normal 12 months ADA Floor 2" at bounding box center [660, 219] width 818 height 29
copy tr "$1548"
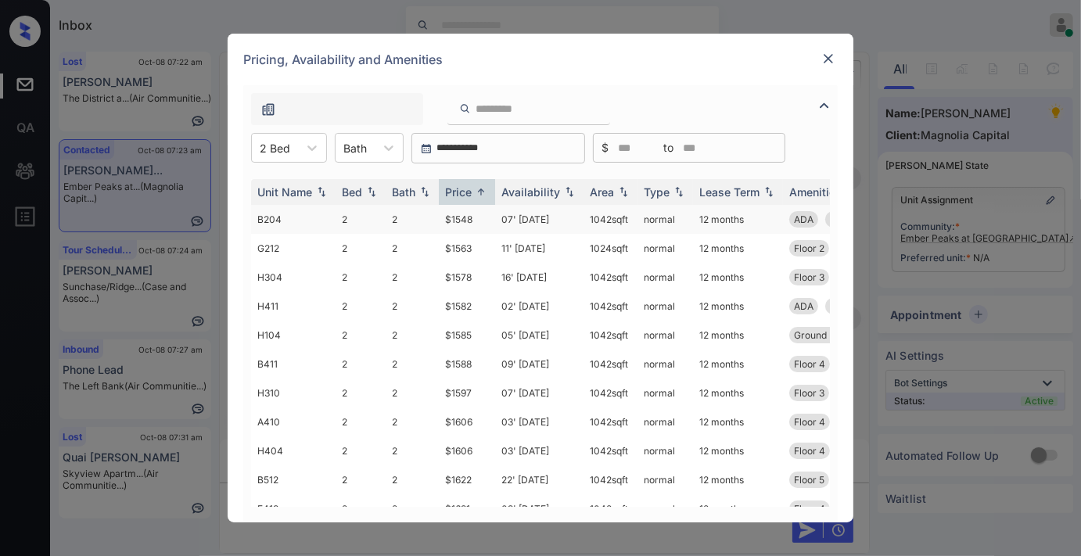
click at [498, 221] on td "07' Dec 25" at bounding box center [539, 219] width 88 height 29
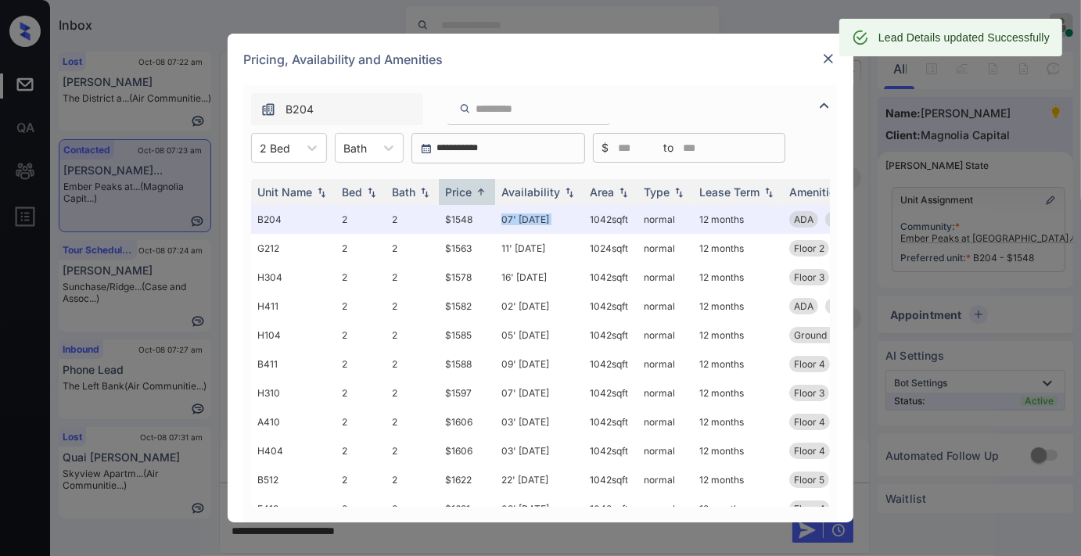
click at [827, 52] on img at bounding box center [829, 59] width 16 height 16
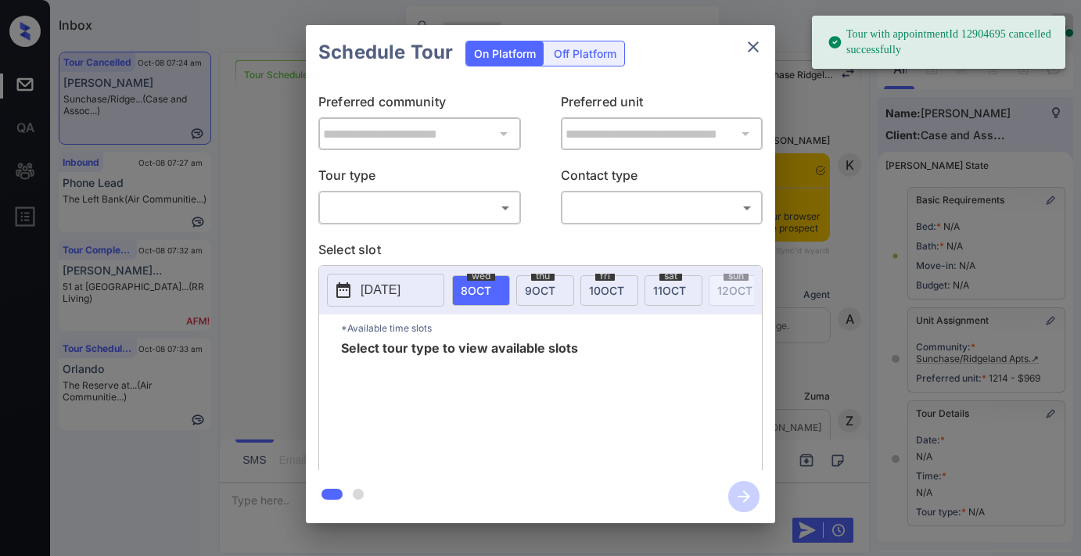
click at [426, 217] on body "Tour with appointmentId 12904695 cancelled successfully Inbox [PERSON_NAME] Onl…" at bounding box center [540, 278] width 1081 height 556
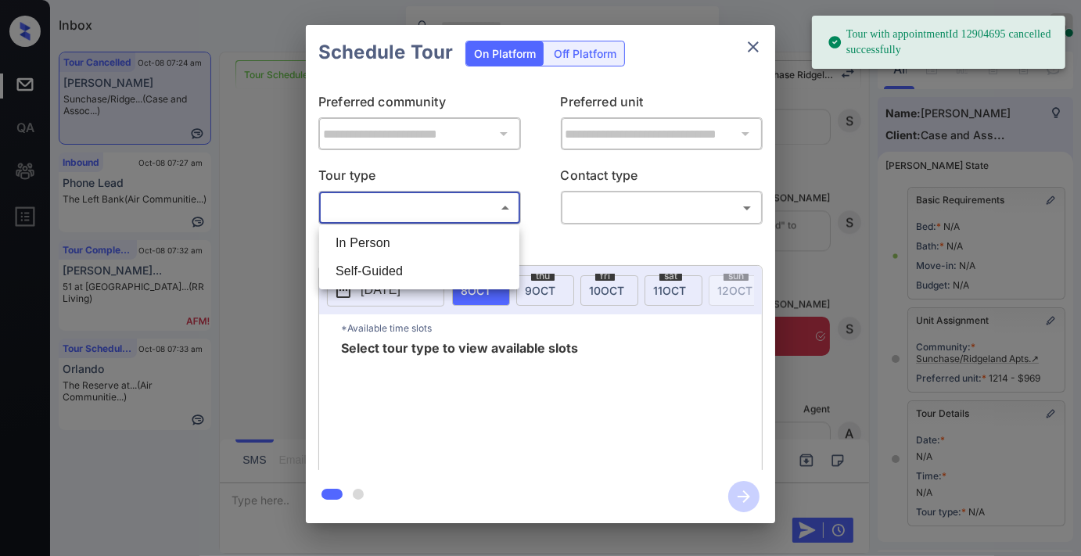
scroll to position [229, 0]
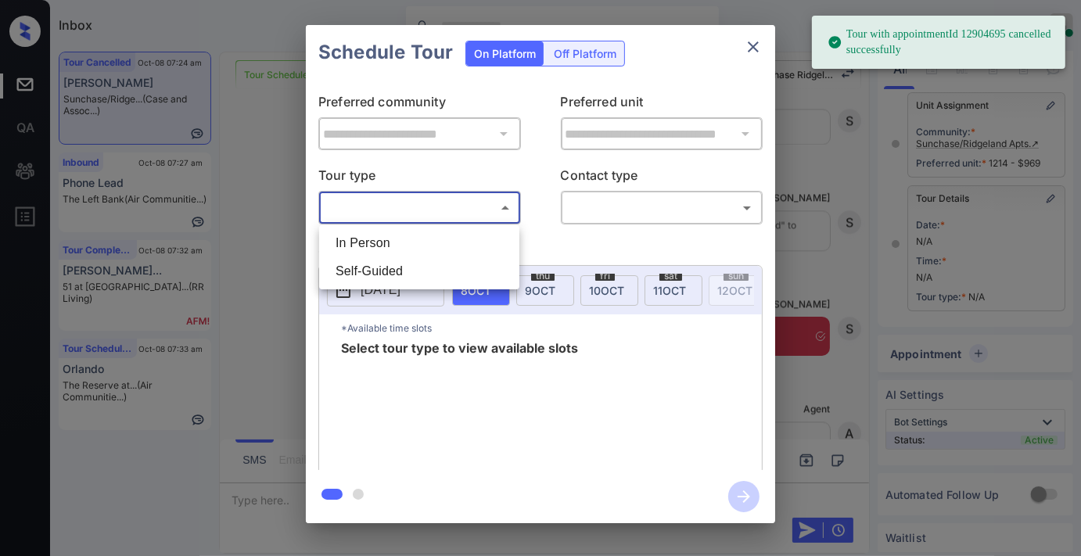
click at [418, 243] on li "In Person" at bounding box center [419, 243] width 192 height 28
type input "********"
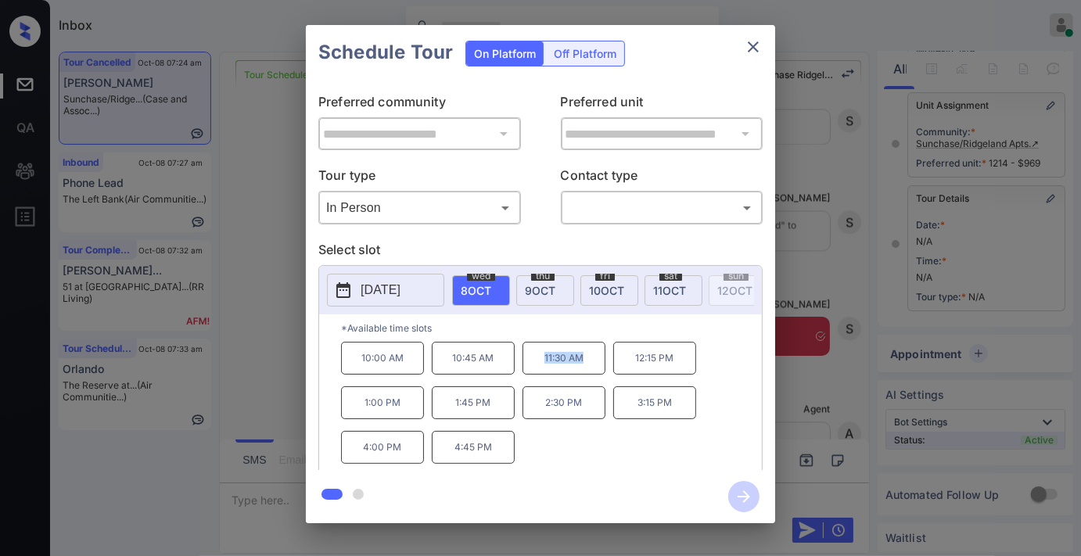
drag, startPoint x: 591, startPoint y: 372, endPoint x: 544, endPoint y: 371, distance: 47.7
click at [544, 371] on p "11:30 AM" at bounding box center [564, 358] width 83 height 33
copy p "11:30 AM"
click at [760, 55] on icon "close" at bounding box center [753, 47] width 19 height 19
